Goal: Task Accomplishment & Management: Use online tool/utility

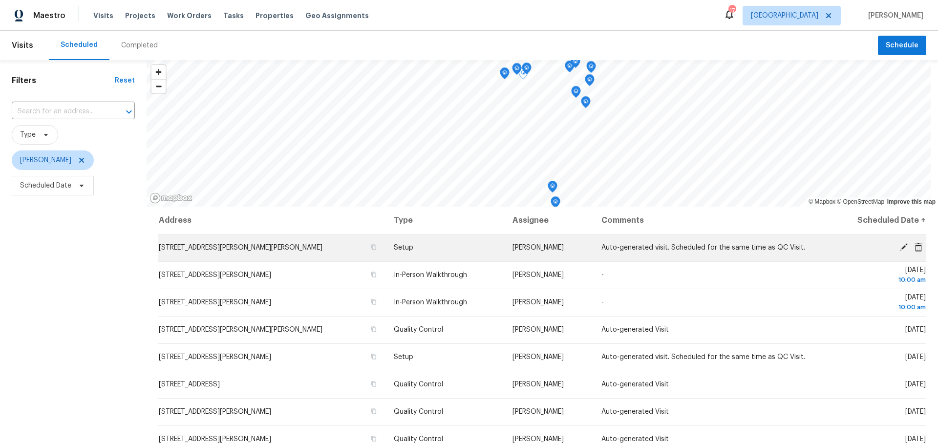
click at [900, 247] on icon at bounding box center [904, 247] width 8 height 8
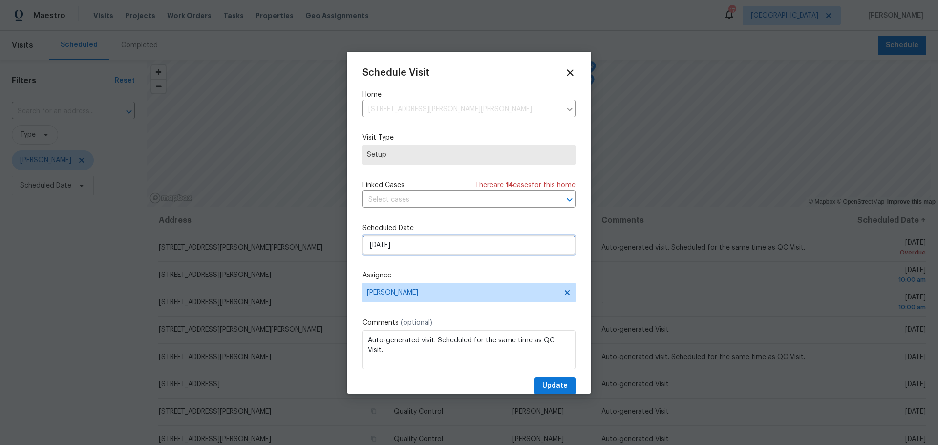
click at [473, 251] on input "[DATE]" at bounding box center [469, 246] width 213 height 20
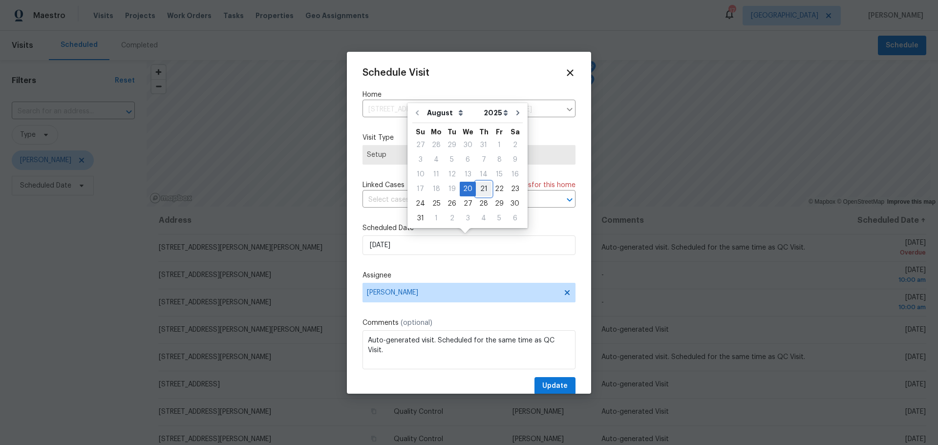
click at [479, 183] on div "21" at bounding box center [484, 189] width 16 height 14
type input "[DATE]"
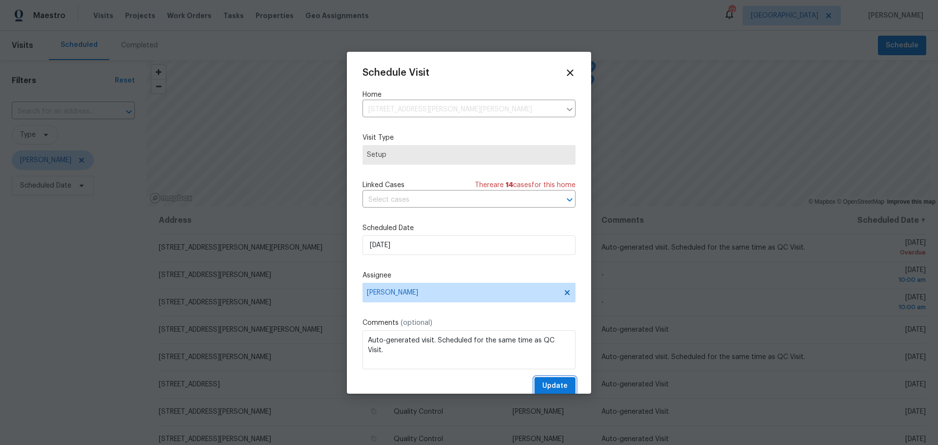
click at [535, 387] on button "Update" at bounding box center [555, 386] width 41 height 18
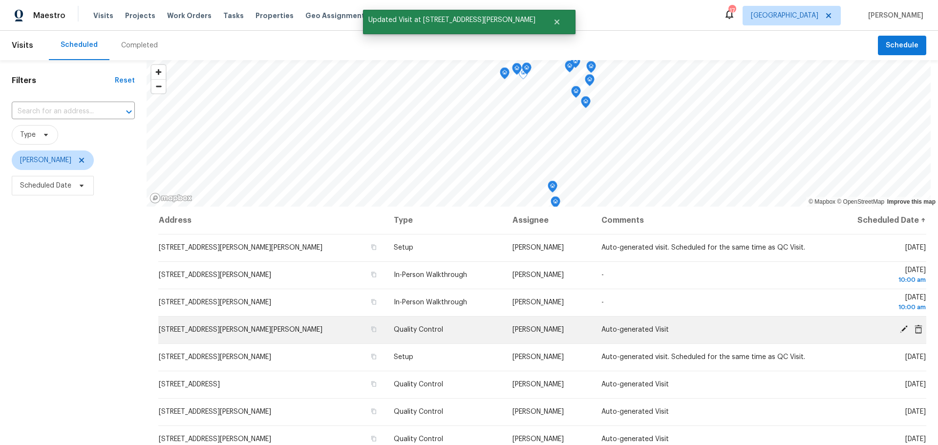
click at [900, 327] on icon at bounding box center [904, 329] width 9 height 9
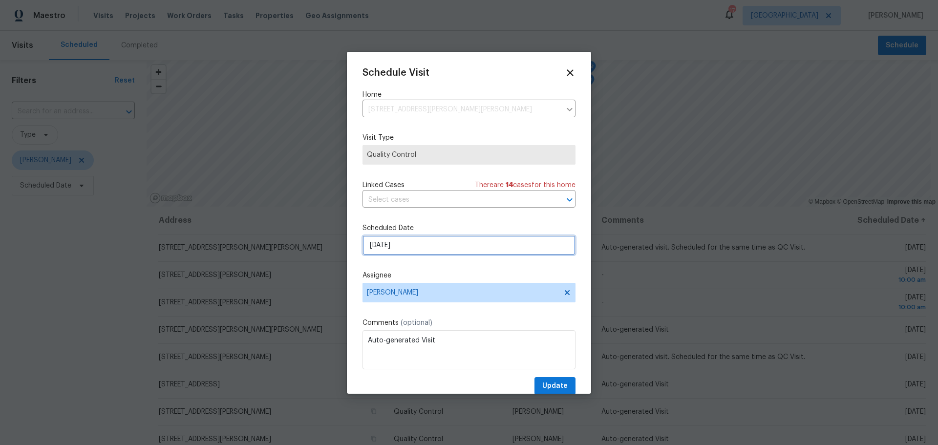
click at [417, 245] on input "[DATE]" at bounding box center [469, 246] width 213 height 20
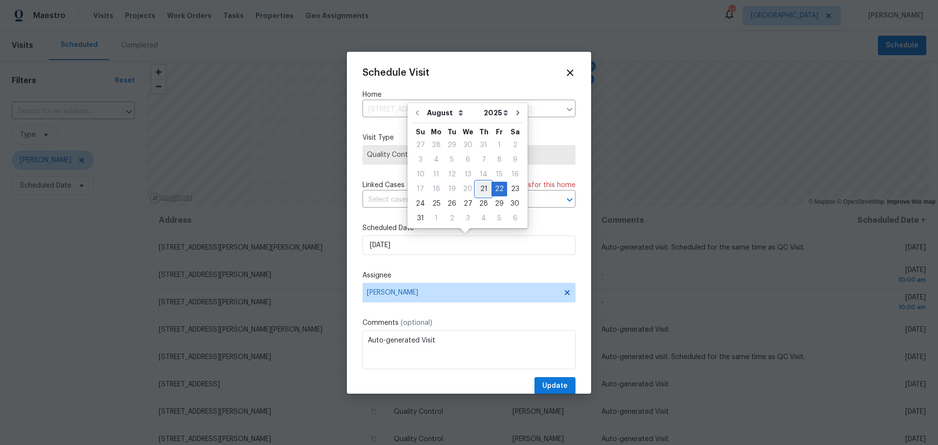
click at [478, 187] on div "21" at bounding box center [484, 189] width 16 height 14
type input "[DATE]"
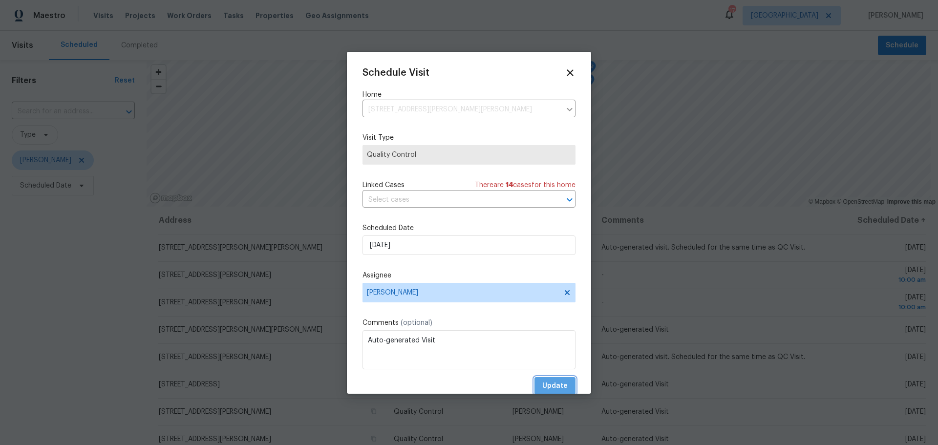
click at [548, 377] on button "Update" at bounding box center [555, 386] width 41 height 18
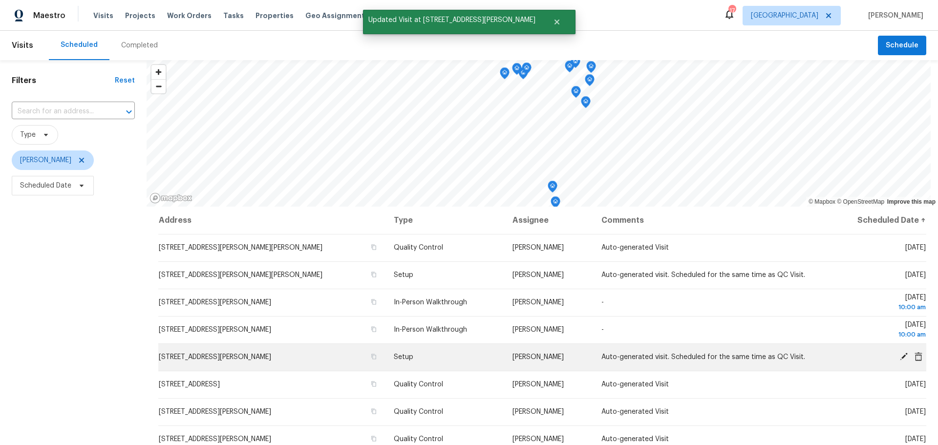
click at [900, 357] on icon at bounding box center [904, 357] width 8 height 8
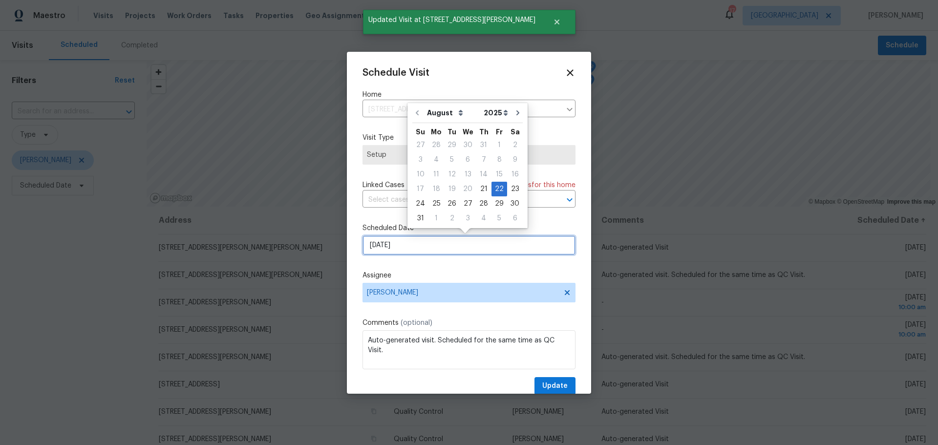
click at [376, 246] on input "[DATE]" at bounding box center [469, 246] width 213 height 20
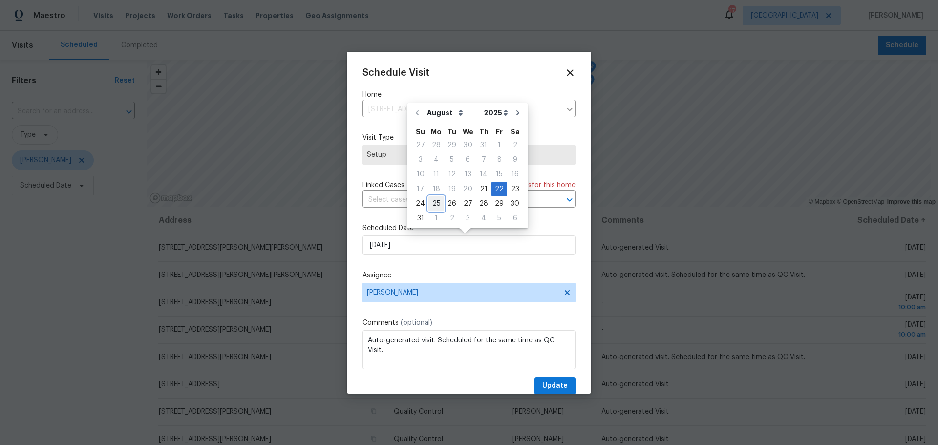
click at [431, 204] on div "25" at bounding box center [437, 204] width 16 height 14
type input "[DATE]"
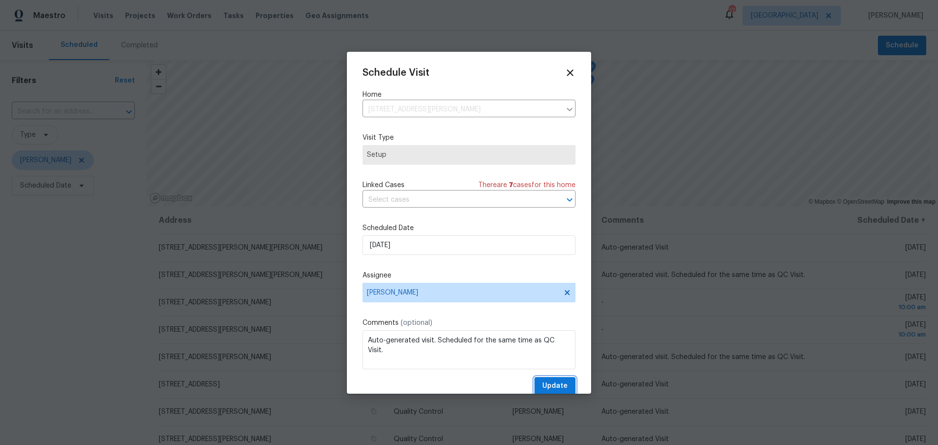
click at [542, 380] on span "Update" at bounding box center [554, 386] width 25 height 12
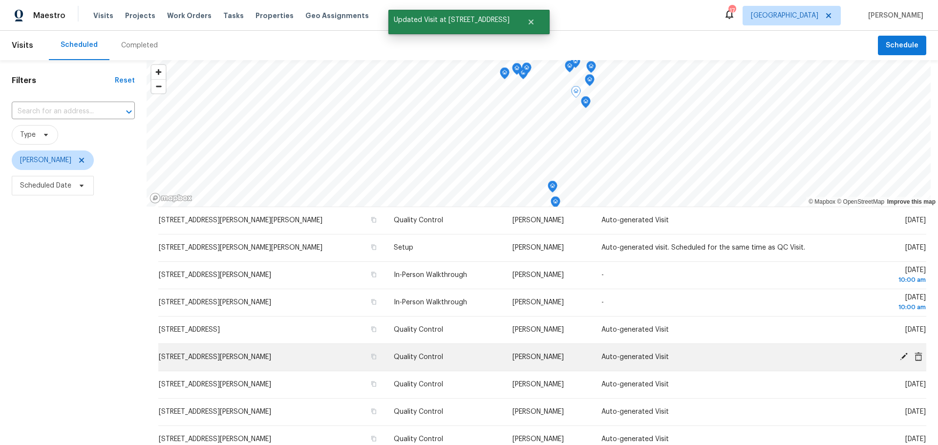
scroll to position [49, 0]
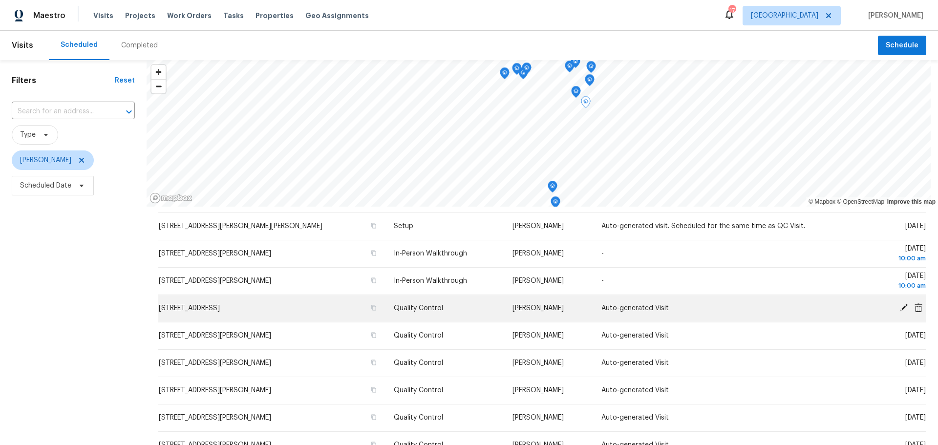
click at [900, 305] on icon at bounding box center [904, 307] width 9 height 9
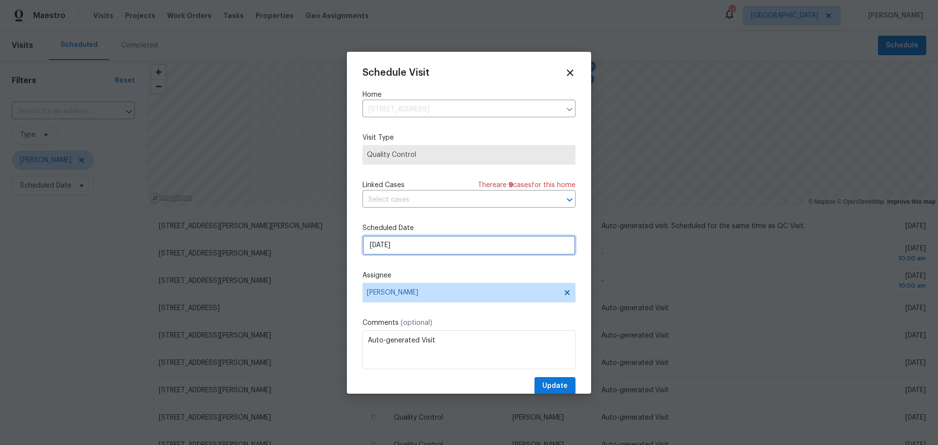
click at [390, 247] on input "[DATE]" at bounding box center [469, 246] width 213 height 20
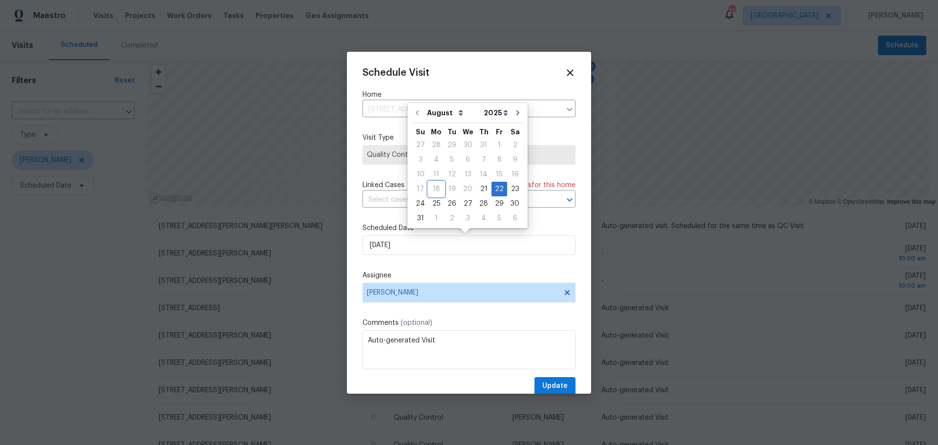
click at [430, 195] on div "18" at bounding box center [437, 189] width 16 height 14
click at [432, 198] on div "25" at bounding box center [437, 204] width 16 height 14
type input "[DATE]"
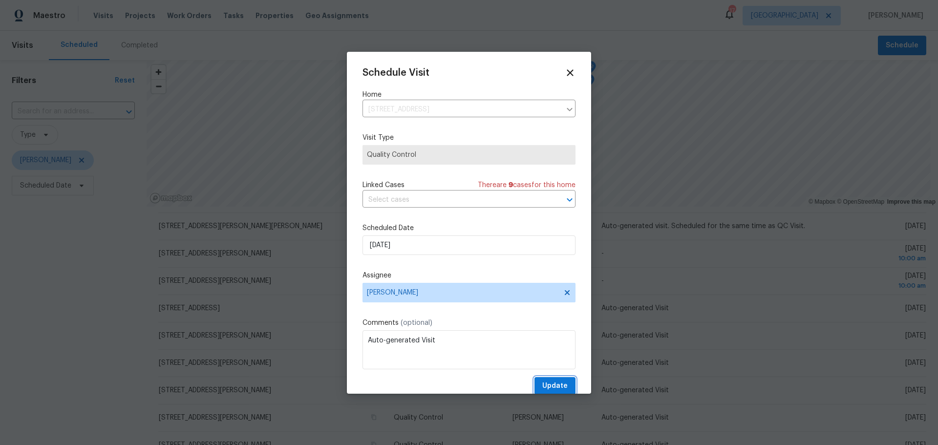
click at [558, 383] on span "Update" at bounding box center [554, 386] width 25 height 12
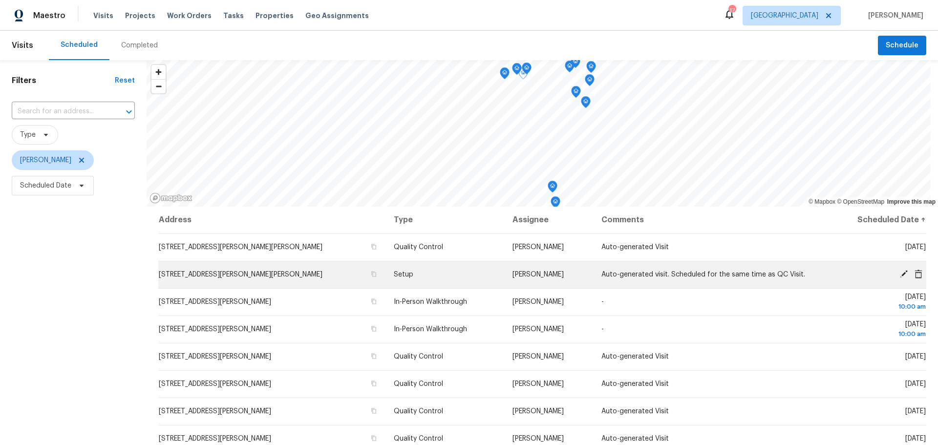
scroll to position [0, 0]
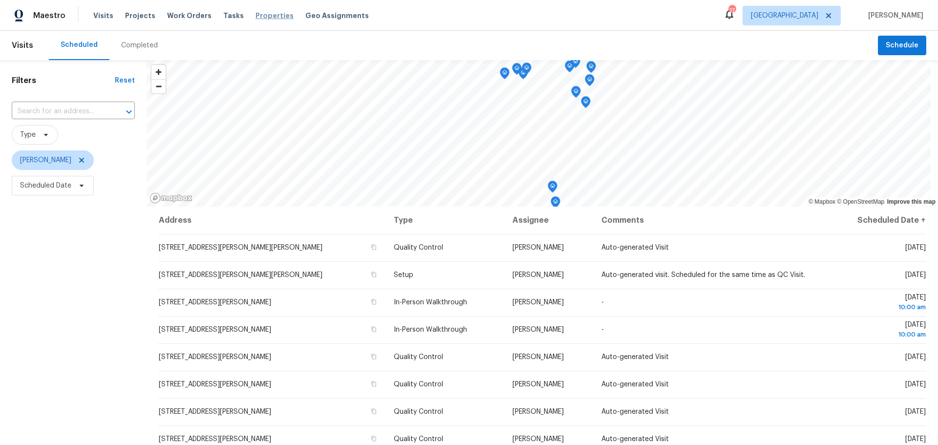
click at [256, 17] on span "Properties" at bounding box center [275, 16] width 38 height 10
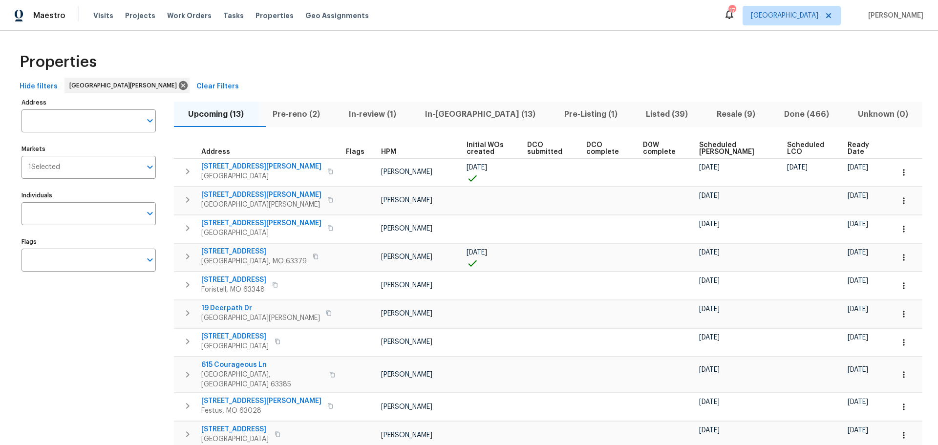
click at [461, 117] on span "In-[GEOGRAPHIC_DATA] (13)" at bounding box center [480, 115] width 128 height 14
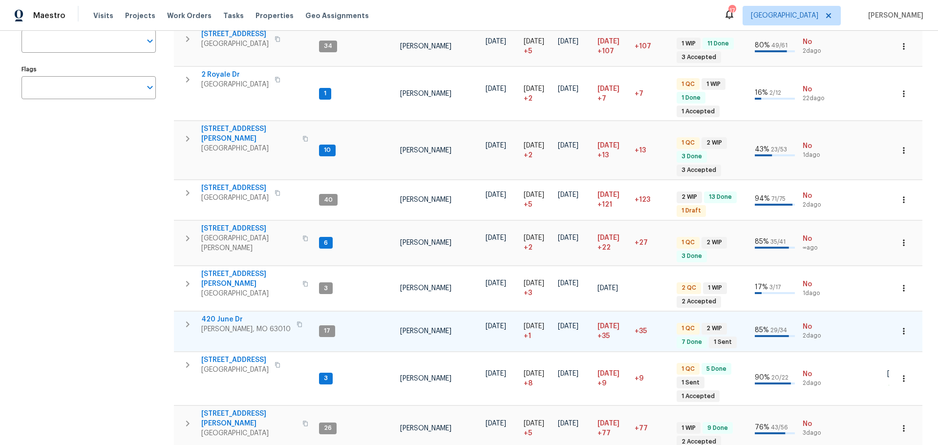
scroll to position [195, 0]
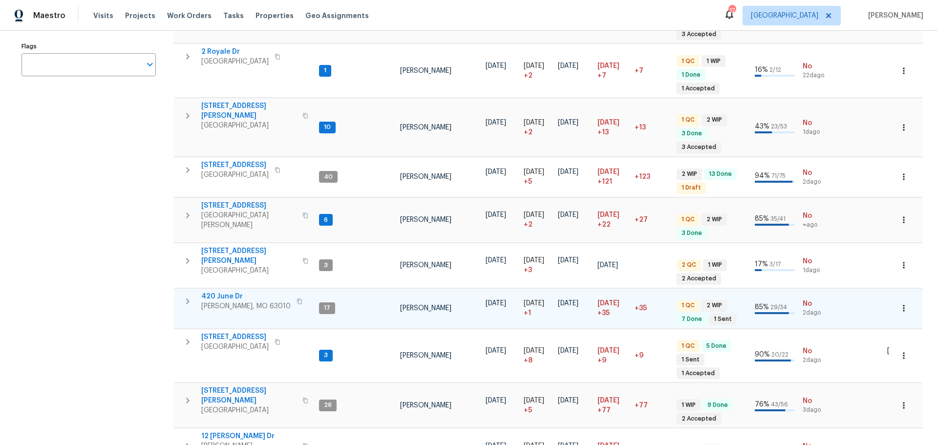
click at [234, 292] on span "420 June Dr" at bounding box center [245, 297] width 89 height 10
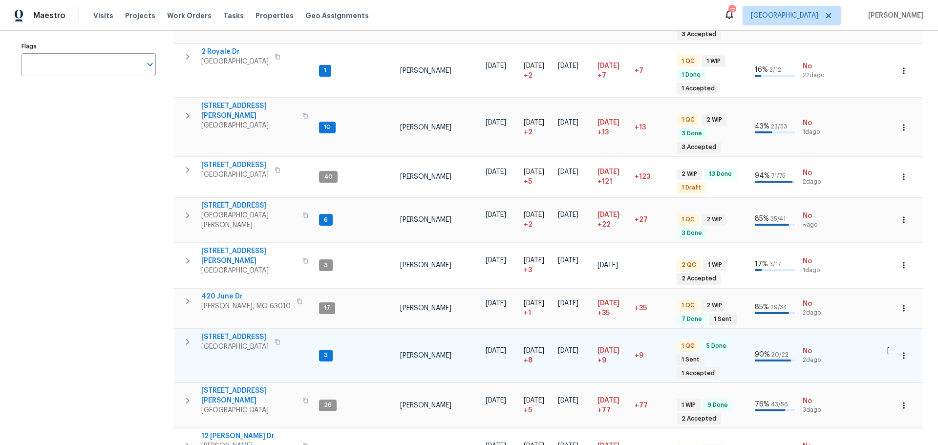
click at [244, 332] on span "[STREET_ADDRESS]" at bounding box center [234, 337] width 67 height 10
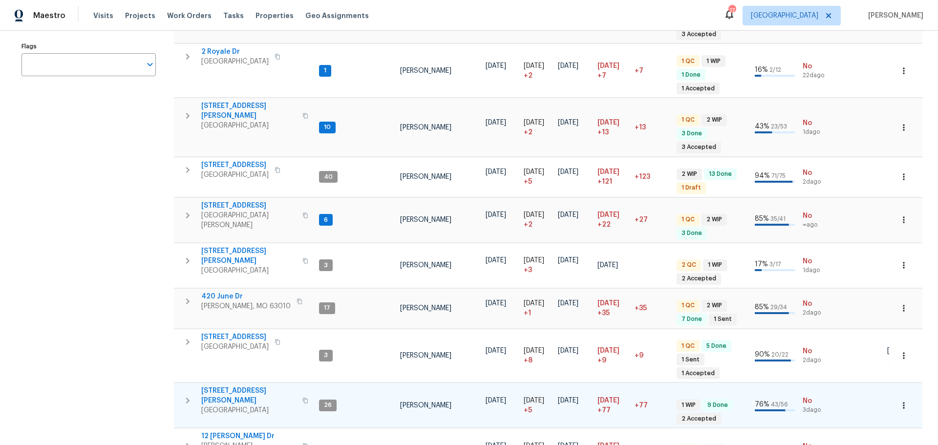
scroll to position [244, 0]
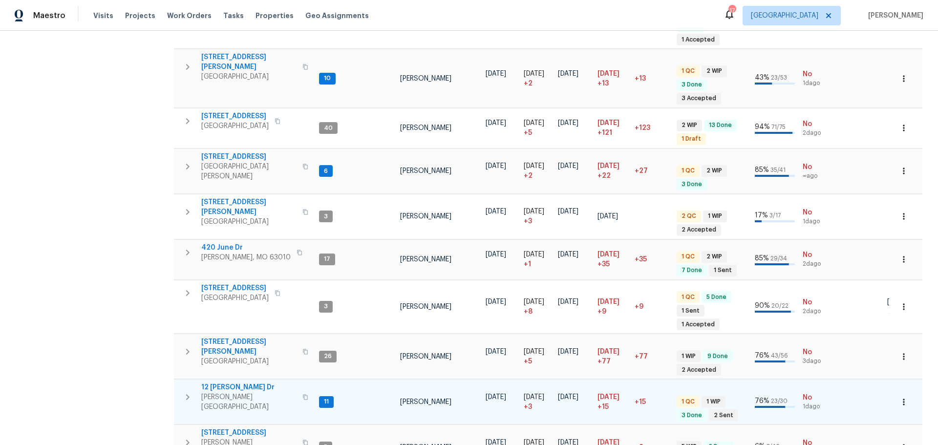
click at [235, 383] on span "12 [PERSON_NAME] Dr" at bounding box center [248, 388] width 95 height 10
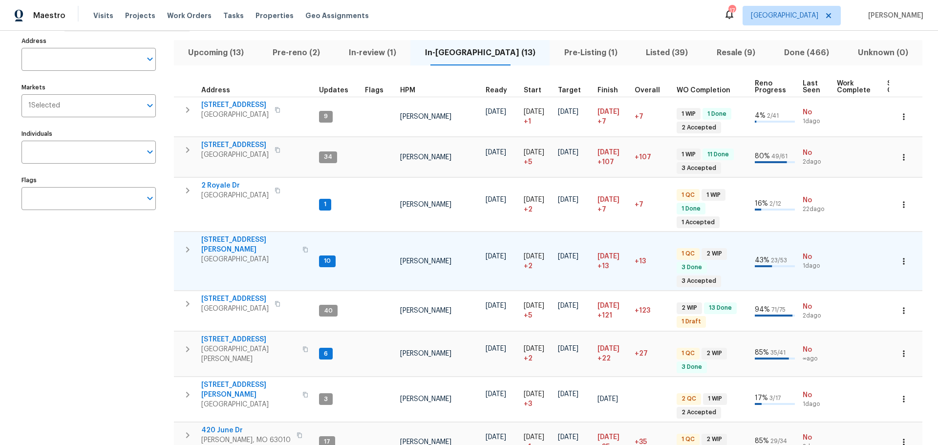
scroll to position [0, 0]
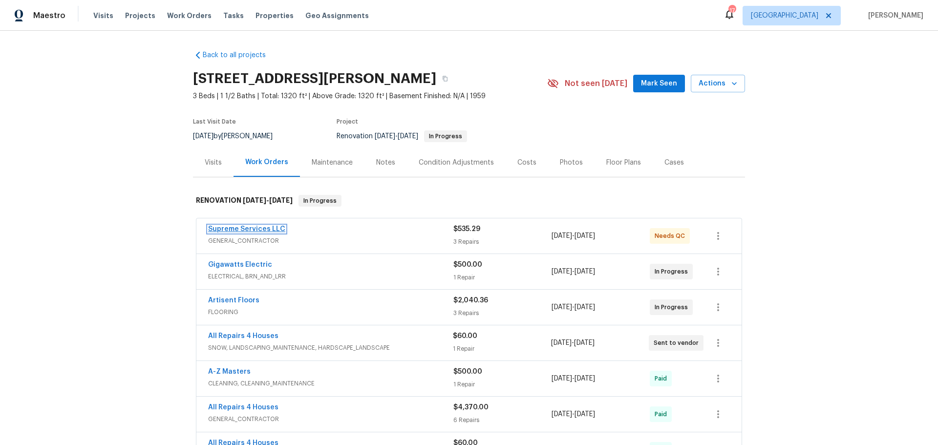
click at [263, 229] on link "Supreme Services LLC" at bounding box center [246, 229] width 77 height 7
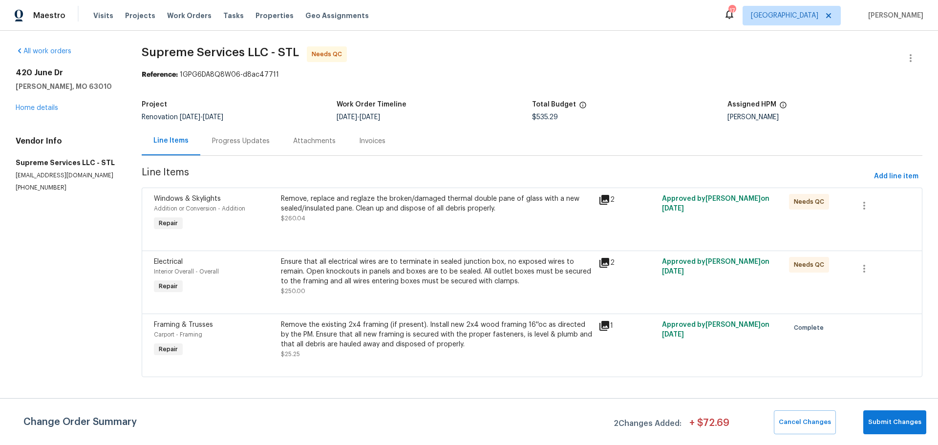
click at [398, 232] on div "Remove, replace and reglaze the broken/damaged thermal double pane of glass wit…" at bounding box center [437, 213] width 318 height 45
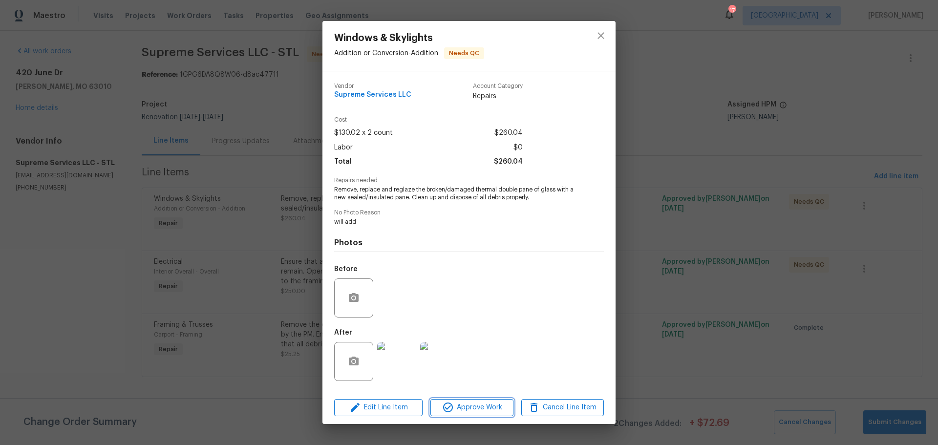
click at [443, 411] on icon "button" at bounding box center [448, 408] width 12 height 12
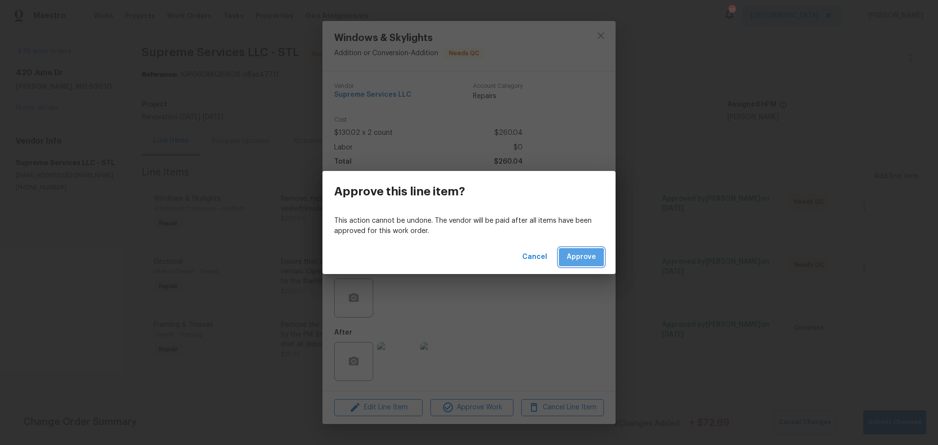
click at [570, 259] on span "Approve" at bounding box center [581, 257] width 29 height 12
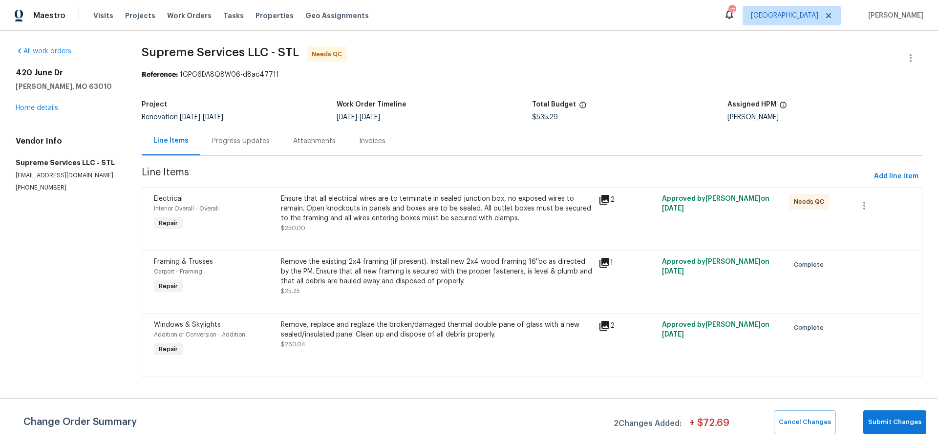
click at [388, 222] on div "Ensure that all electrical wires are to terminate in sealed junction box, no ex…" at bounding box center [437, 208] width 312 height 29
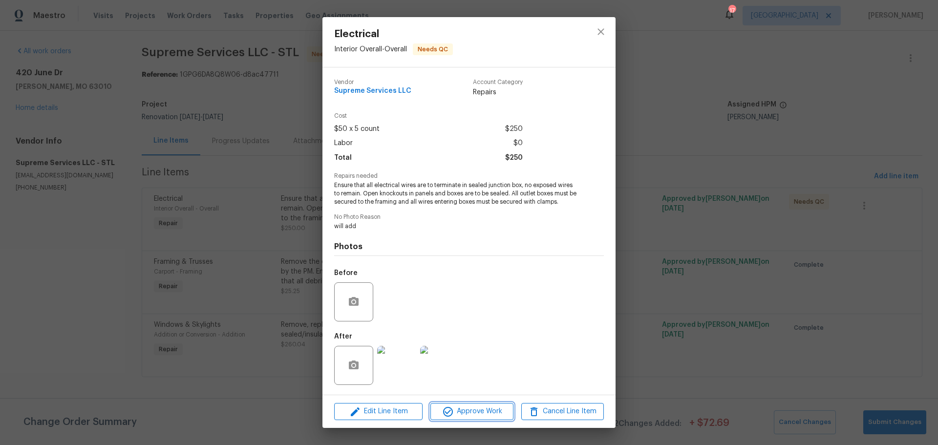
click at [472, 409] on span "Approve Work" at bounding box center [471, 412] width 77 height 12
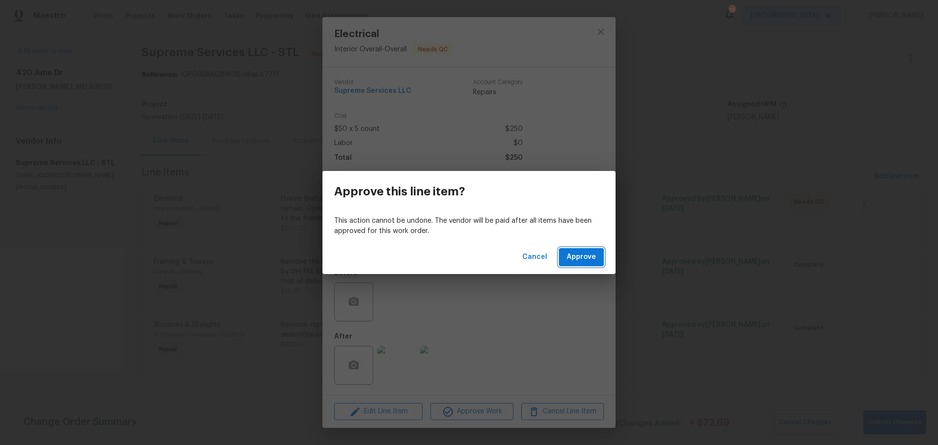
click at [569, 261] on span "Approve" at bounding box center [581, 257] width 29 height 12
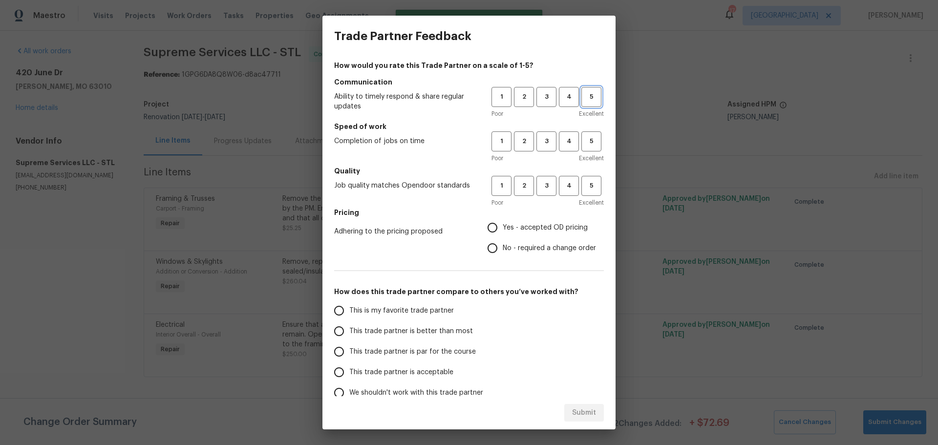
click at [588, 95] on span "5" at bounding box center [591, 96] width 18 height 11
drag, startPoint x: 580, startPoint y: 145, endPoint x: 590, endPoint y: 153, distance: 12.8
click at [582, 146] on span "5" at bounding box center [591, 141] width 18 height 11
click at [582, 188] on span "5" at bounding box center [591, 185] width 18 height 11
click at [520, 222] on label "Yes - accepted OD pricing" at bounding box center [539, 227] width 114 height 21
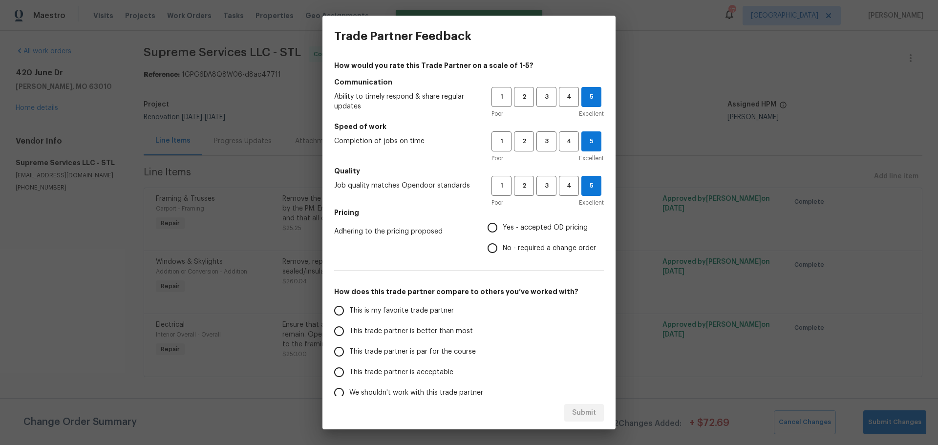
click at [503, 222] on input "Yes - accepted OD pricing" at bounding box center [492, 227] width 21 height 21
radio input "true"
click at [415, 318] on label "This is my favorite trade partner" at bounding box center [406, 311] width 154 height 21
click at [349, 318] on input "This is my favorite trade partner" at bounding box center [339, 311] width 21 height 21
click at [582, 412] on span "Submit" at bounding box center [584, 413] width 24 height 12
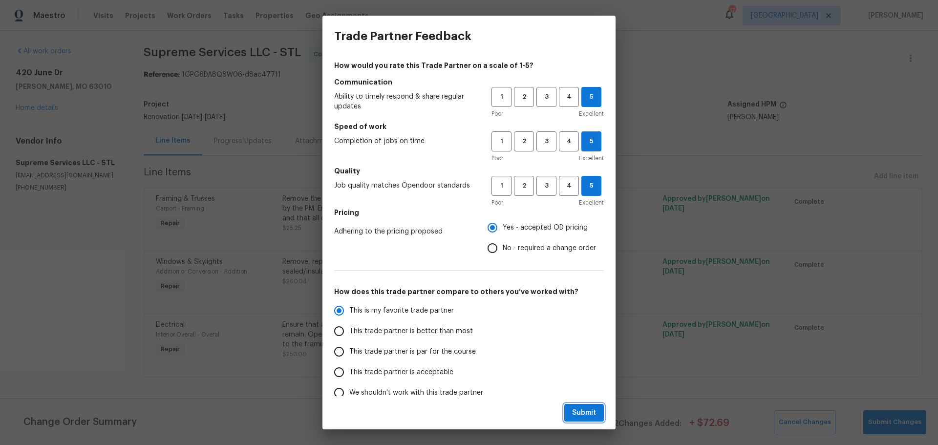
radio input "true"
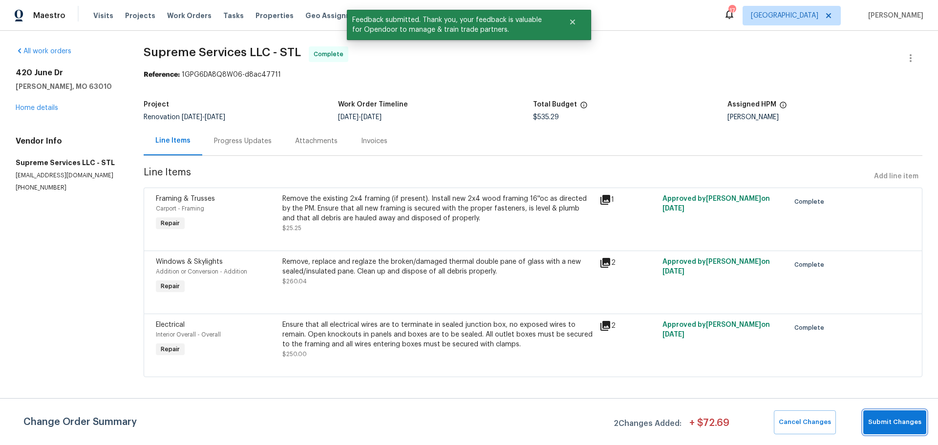
click at [898, 426] on span "Submit Changes" at bounding box center [894, 422] width 53 height 11
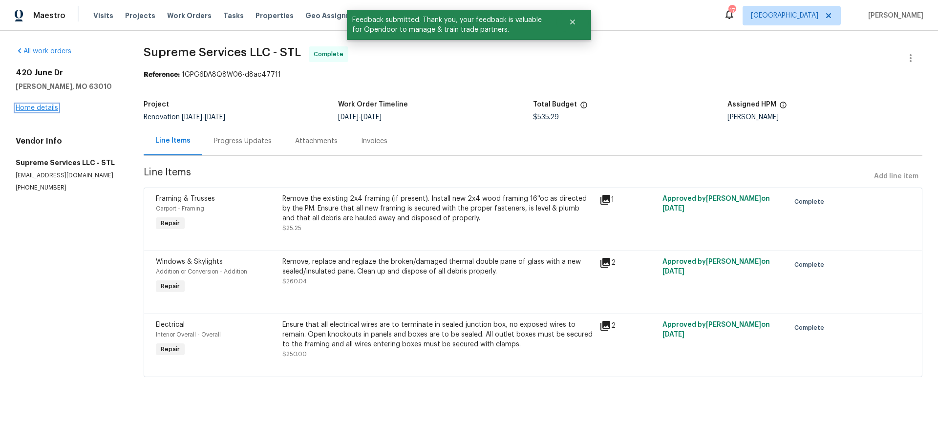
click at [23, 105] on link "Home details" at bounding box center [37, 108] width 43 height 7
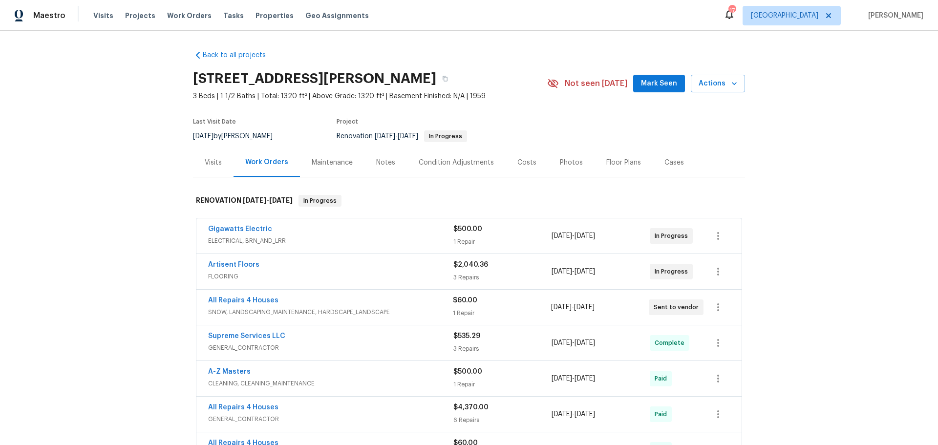
click at [667, 88] on span "Mark Seen" at bounding box center [659, 84] width 36 height 12
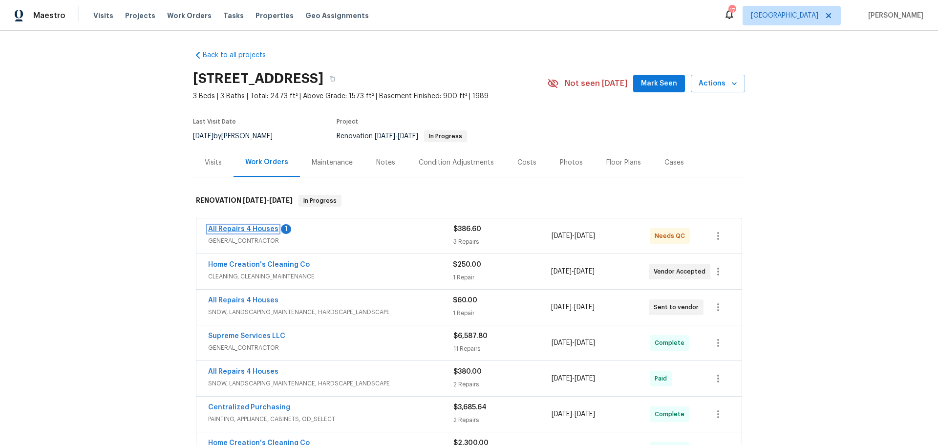
click at [267, 229] on link "All Repairs 4 Houses" at bounding box center [243, 229] width 70 height 7
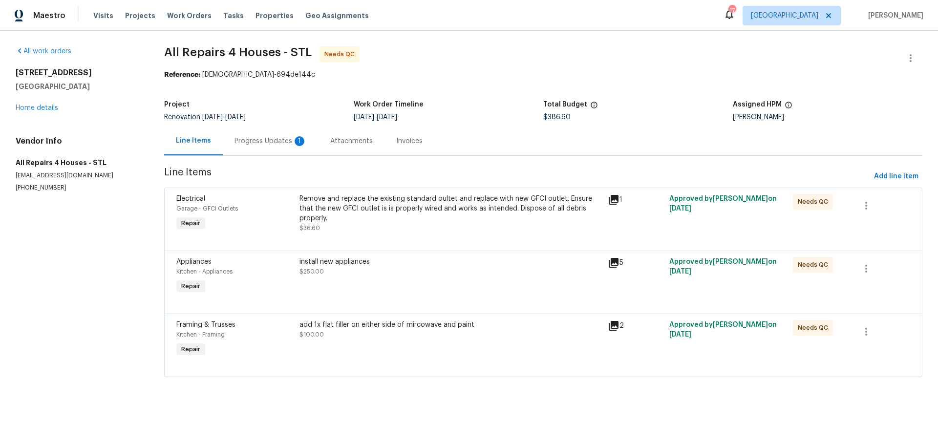
click at [422, 225] on div "Remove and replace the existing standard oultet and replace with new GFCI outle…" at bounding box center [451, 213] width 302 height 39
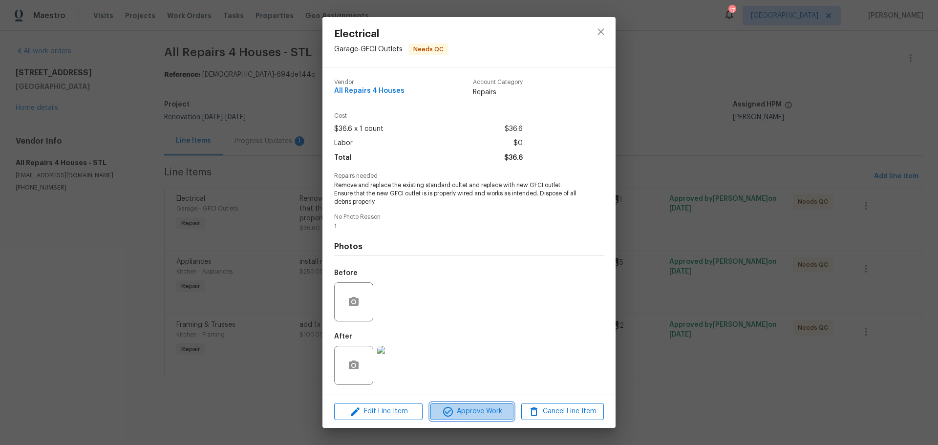
click at [474, 418] on button "Approve Work" at bounding box center [471, 411] width 83 height 17
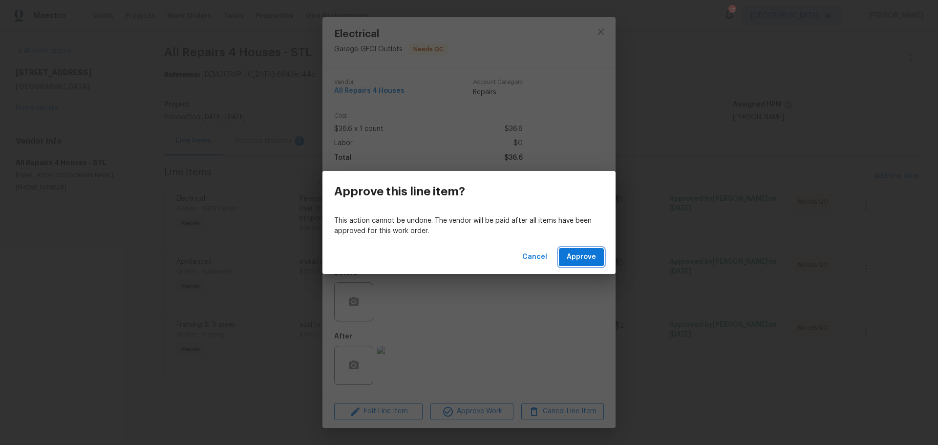
click at [578, 260] on span "Approve" at bounding box center [581, 257] width 29 height 12
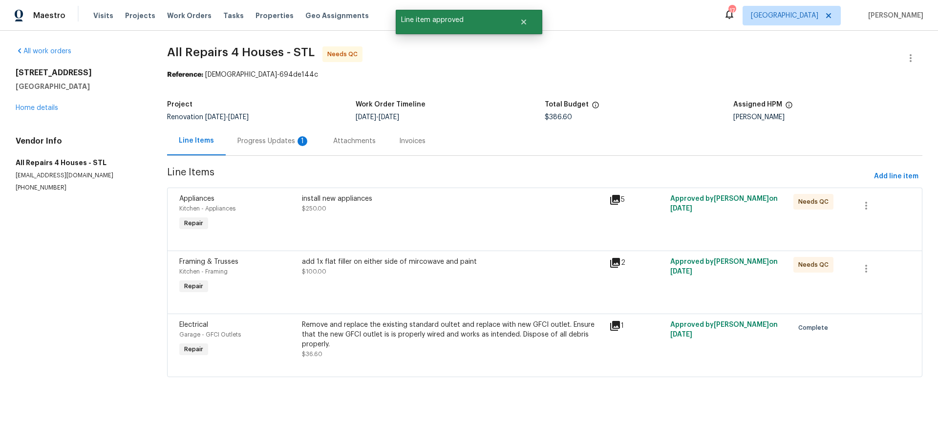
click at [395, 220] on div "install new appliances $250.00" at bounding box center [452, 213] width 307 height 45
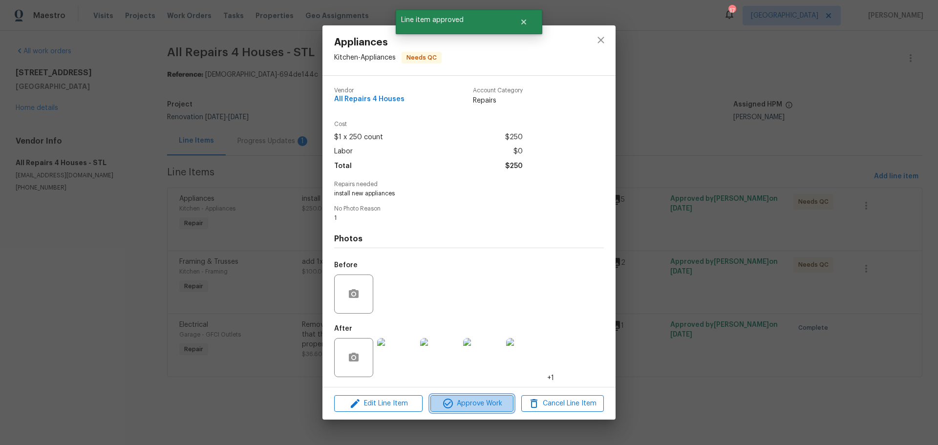
click at [484, 403] on span "Approve Work" at bounding box center [471, 404] width 77 height 12
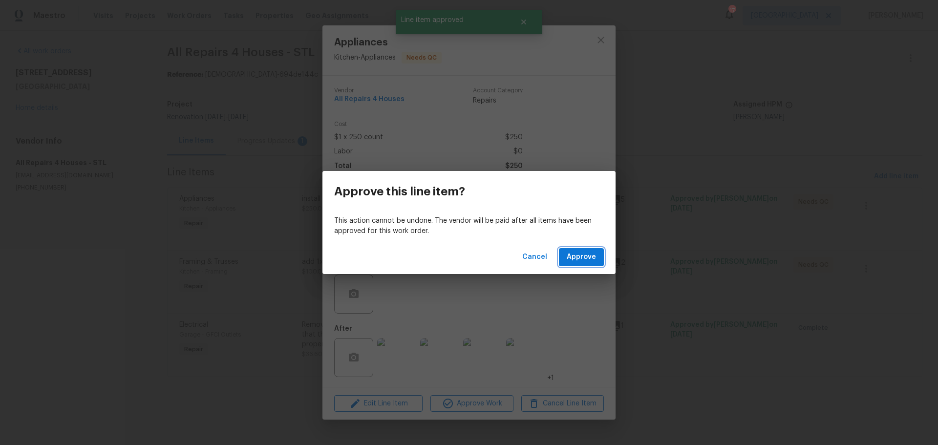
click at [576, 258] on span "Approve" at bounding box center [581, 257] width 29 height 12
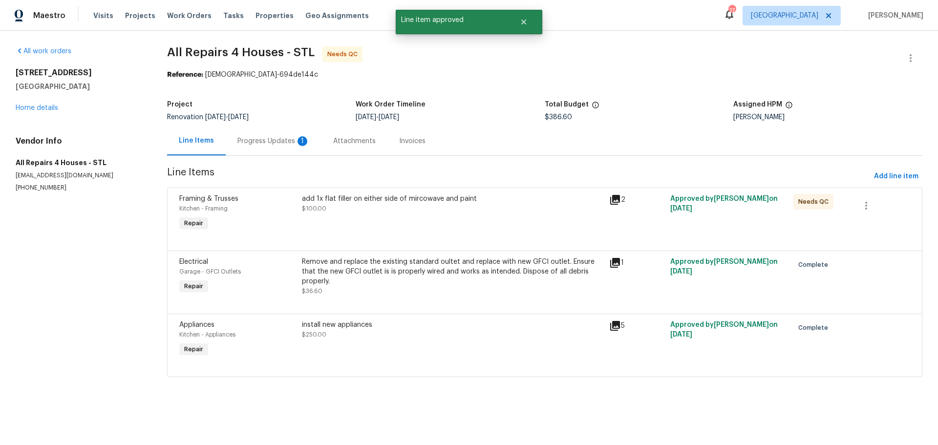
click at [410, 223] on div "add 1x flat filler on either side of mircowave and paint $100.00" at bounding box center [452, 213] width 307 height 45
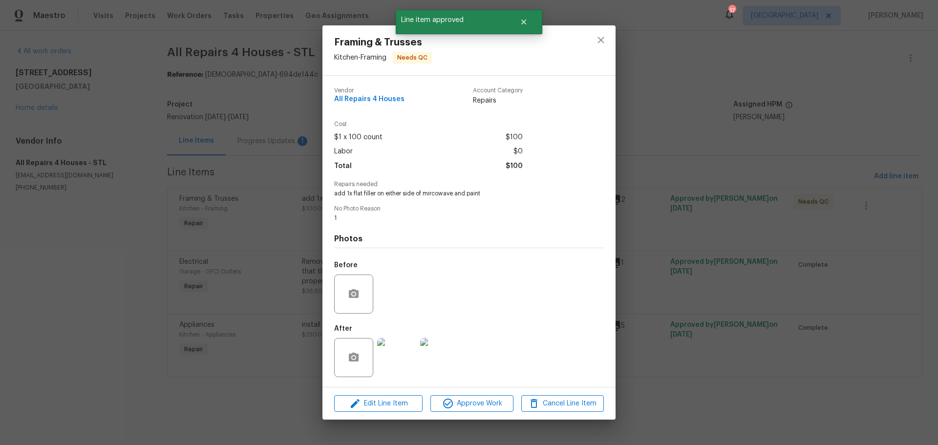
click at [400, 362] on img at bounding box center [396, 357] width 39 height 39
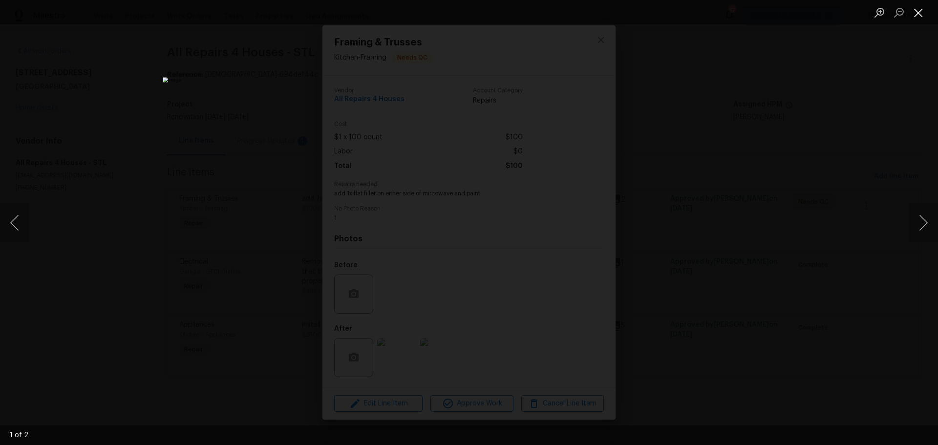
click at [916, 19] on button "Close lightbox" at bounding box center [919, 12] width 20 height 17
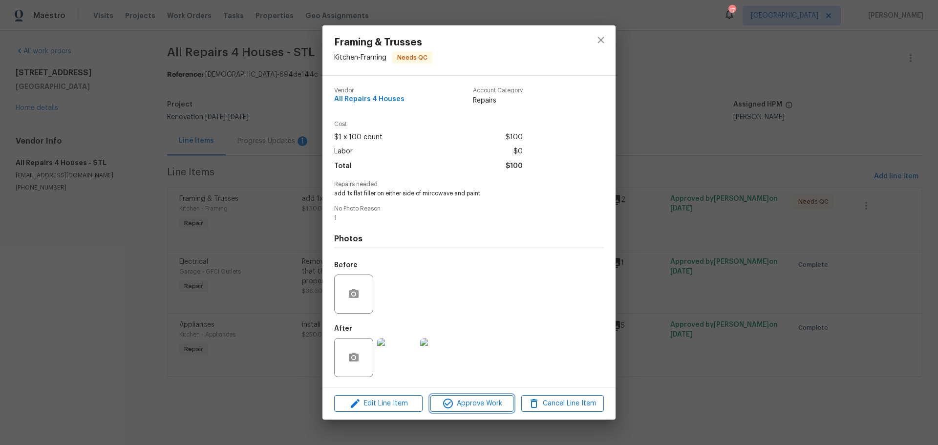
click at [495, 400] on span "Approve Work" at bounding box center [471, 404] width 77 height 12
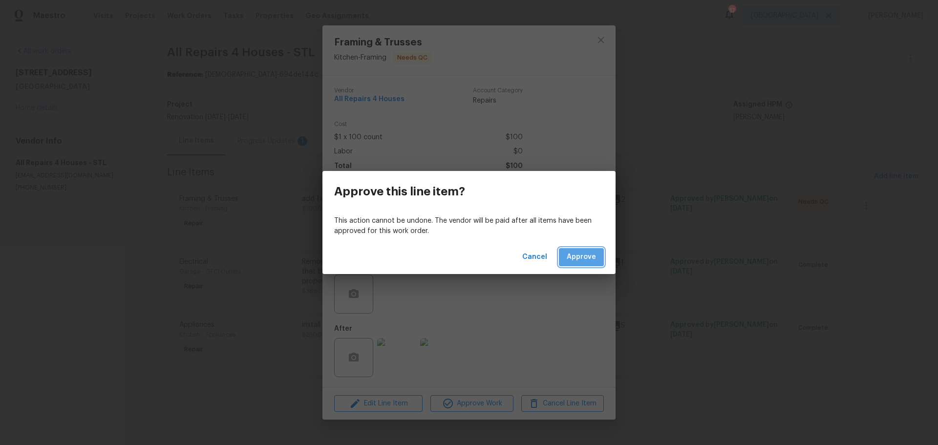
click at [584, 265] on button "Approve" at bounding box center [581, 257] width 45 height 18
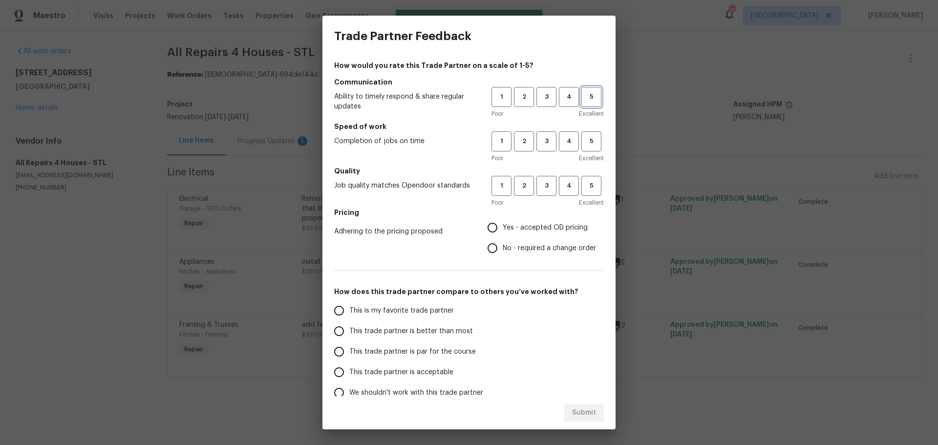
drag, startPoint x: 582, startPoint y: 95, endPoint x: 581, endPoint y: 125, distance: 29.4
click at [584, 95] on span "5" at bounding box center [591, 96] width 18 height 11
click at [581, 149] on button "5" at bounding box center [591, 141] width 20 height 20
click at [582, 184] on span "5" at bounding box center [591, 185] width 18 height 11
click at [559, 219] on label "Yes - accepted OD pricing" at bounding box center [539, 227] width 114 height 21
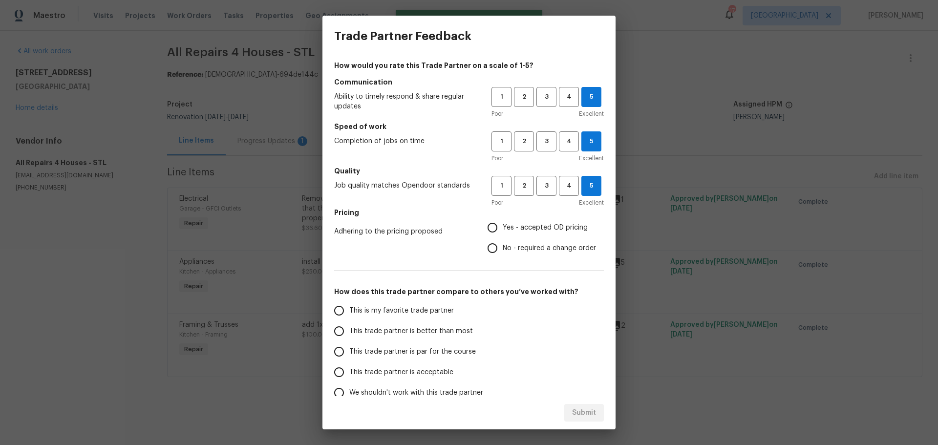
click at [503, 219] on input "Yes - accepted OD pricing" at bounding box center [492, 227] width 21 height 21
radio input "true"
click at [406, 312] on span "This is my favorite trade partner" at bounding box center [401, 311] width 105 height 10
click at [349, 312] on input "This is my favorite trade partner" at bounding box center [339, 311] width 21 height 21
click at [580, 416] on span "Submit" at bounding box center [584, 413] width 24 height 12
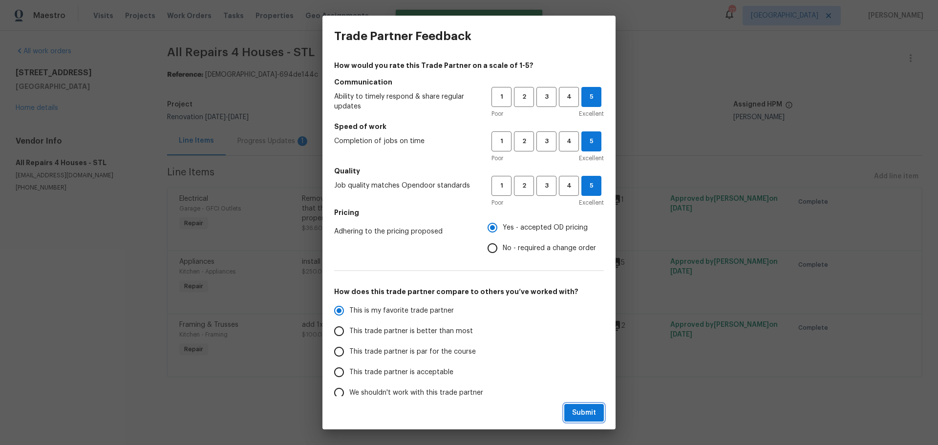
radio input "true"
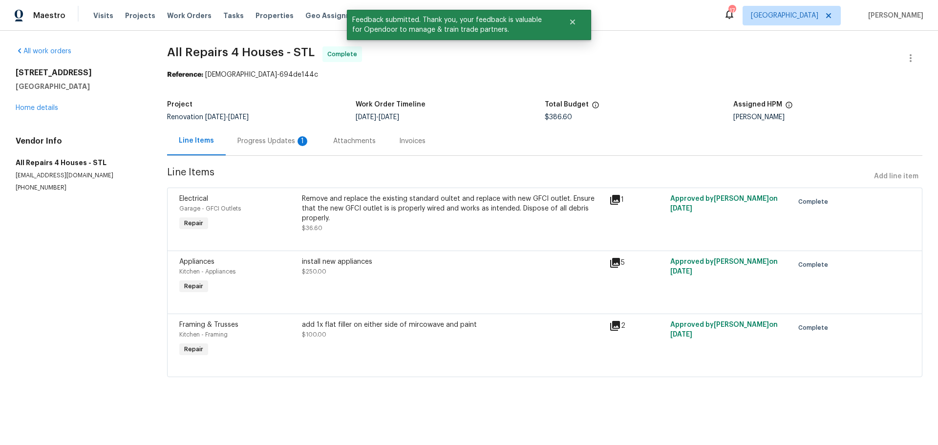
click at [277, 139] on div "Progress Updates 1" at bounding box center [273, 141] width 72 height 10
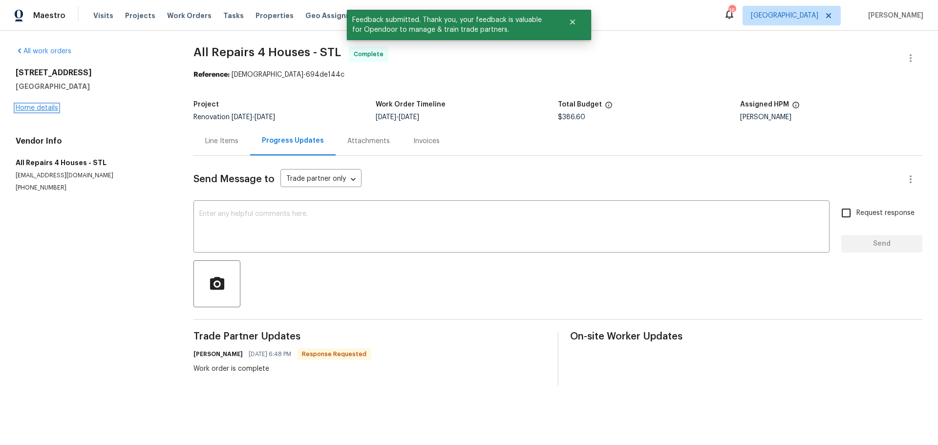
click at [55, 106] on link "Home details" at bounding box center [37, 108] width 43 height 7
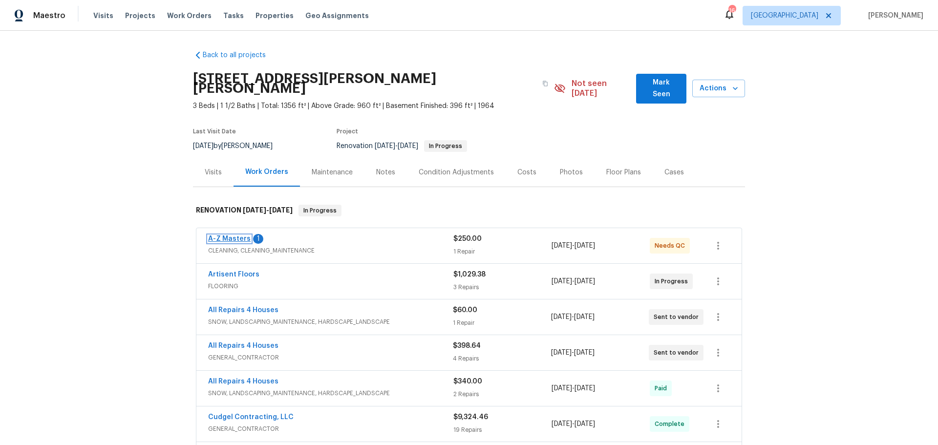
click at [225, 236] on link "A-Z Masters" at bounding box center [229, 239] width 43 height 7
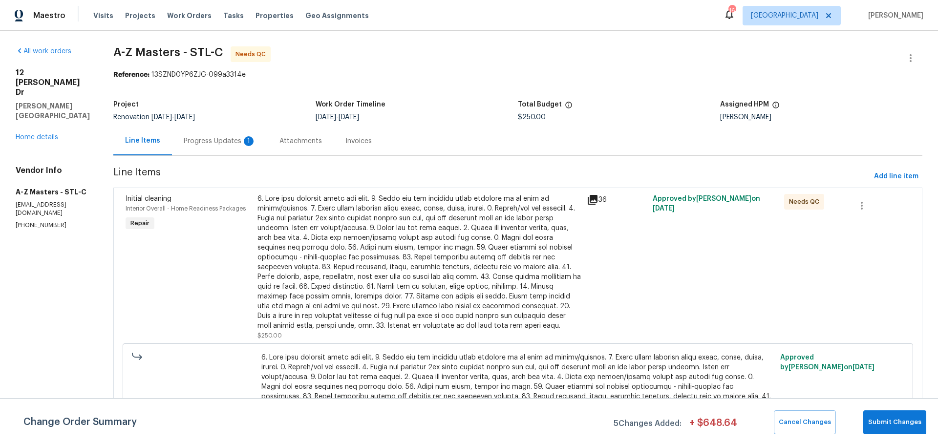
click at [184, 144] on div "Progress Updates 1" at bounding box center [220, 141] width 72 height 10
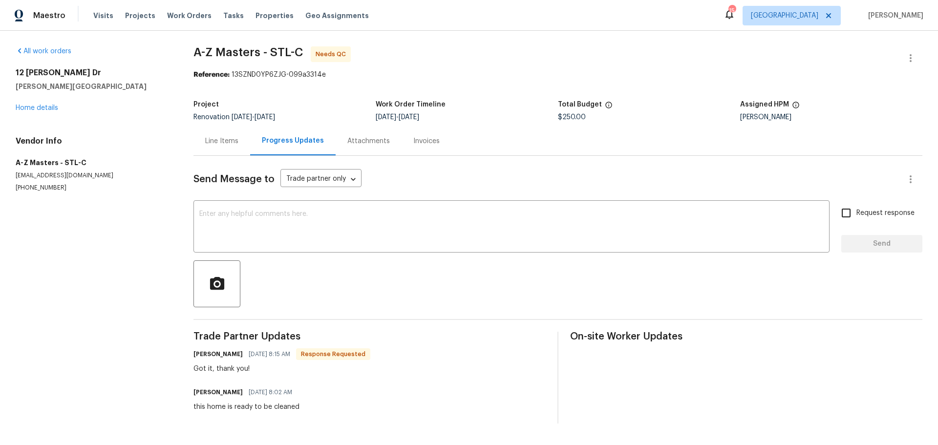
click at [229, 140] on div "Line Items" at bounding box center [221, 141] width 33 height 10
